Goal: Navigation & Orientation: Go to known website

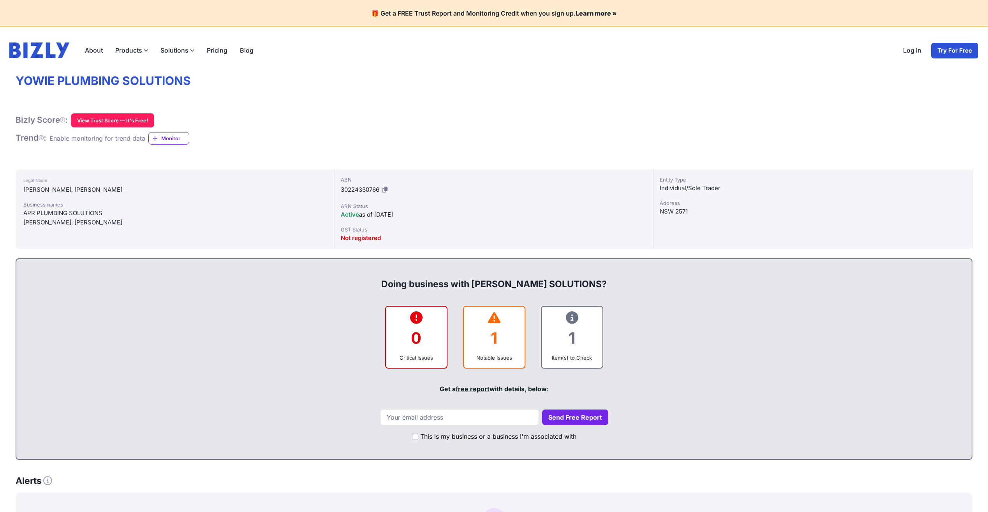
click at [907, 56] on link "Log in" at bounding box center [912, 50] width 31 height 16
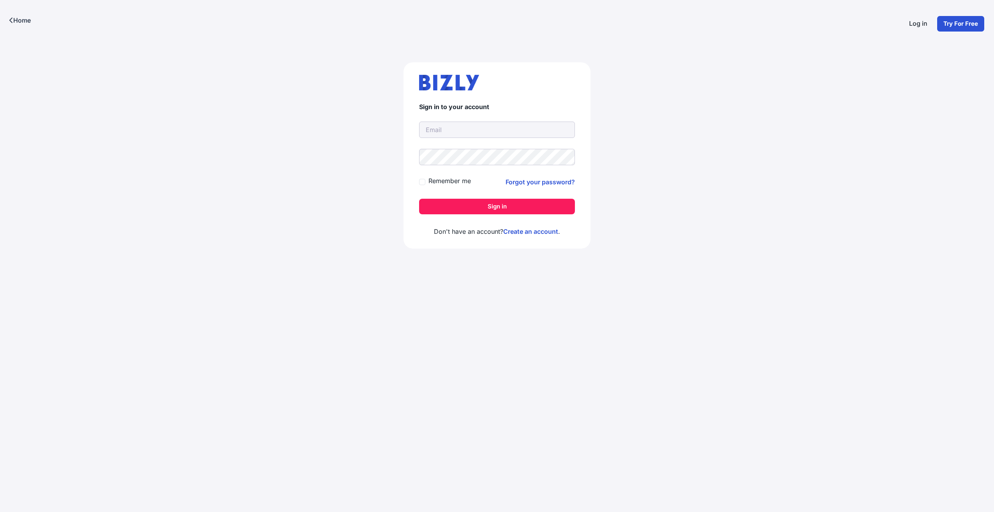
click at [19, 21] on link "Home" at bounding box center [20, 20] width 40 height 41
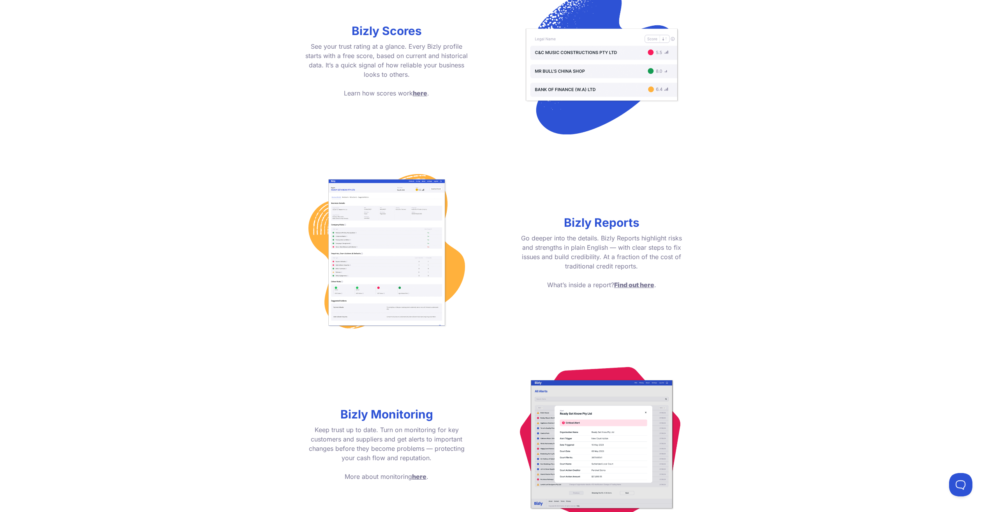
scroll to position [990, 0]
